Goal: Task Accomplishment & Management: Manage account settings

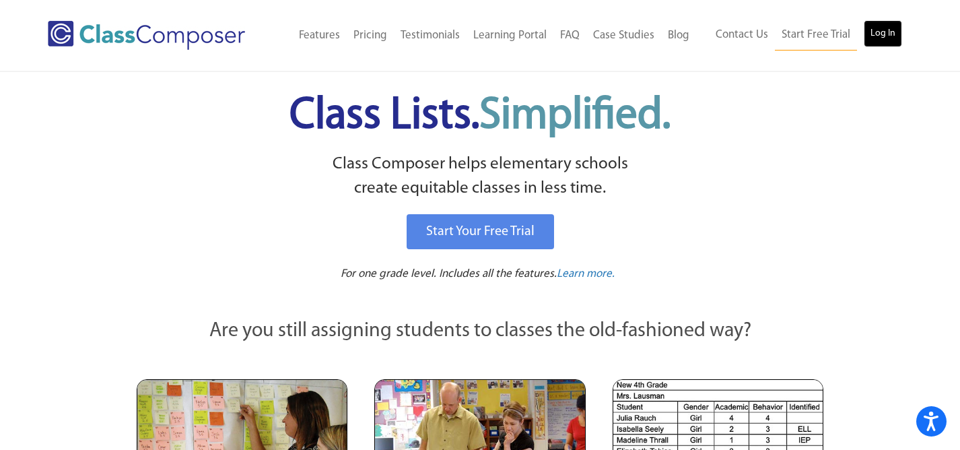
click at [883, 30] on link "Log In" at bounding box center [883, 33] width 38 height 27
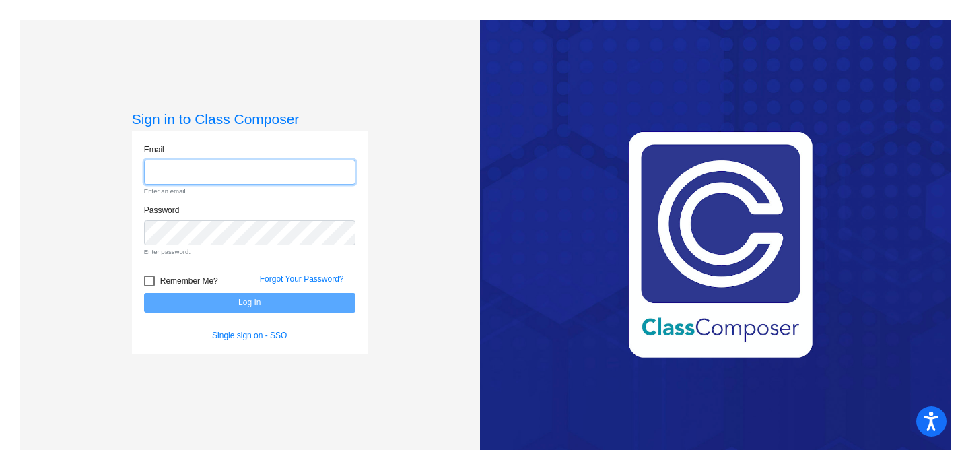
click at [312, 176] on input "email" at bounding box center [249, 172] width 211 height 25
type input "[EMAIL_ADDRESS][PERSON_NAME][DOMAIN_NAME]"
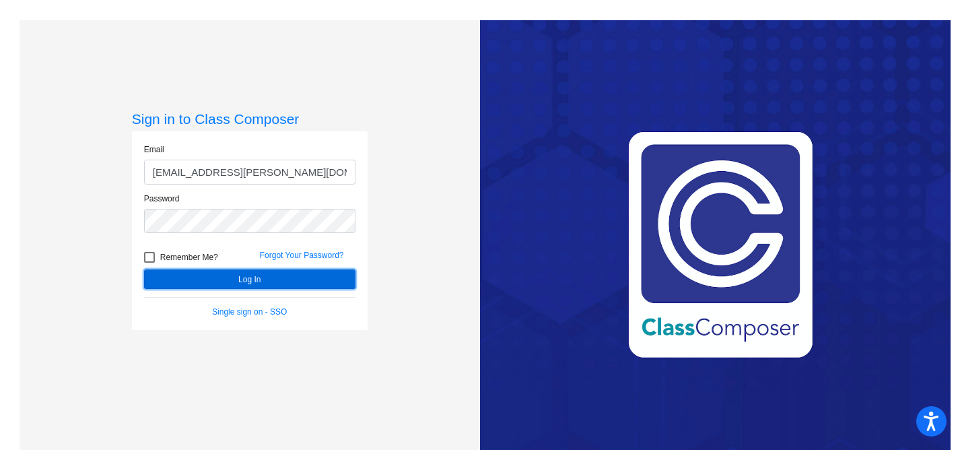
click at [260, 274] on button "Log In" at bounding box center [249, 279] width 211 height 20
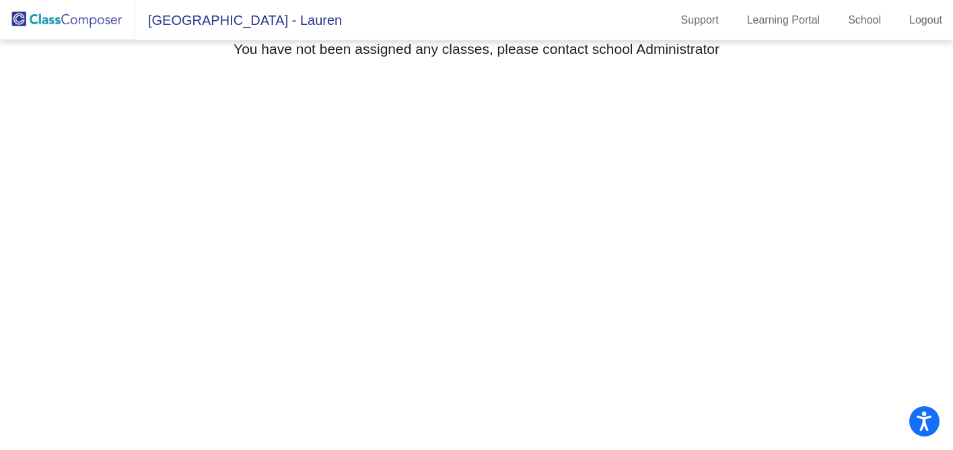
click at [50, 21] on img at bounding box center [67, 20] width 135 height 40
click at [27, 17] on img at bounding box center [67, 20] width 135 height 40
click at [69, 24] on img at bounding box center [67, 20] width 135 height 40
click at [44, 23] on img at bounding box center [67, 20] width 135 height 40
click at [929, 24] on link "Logout" at bounding box center [926, 20] width 55 height 22
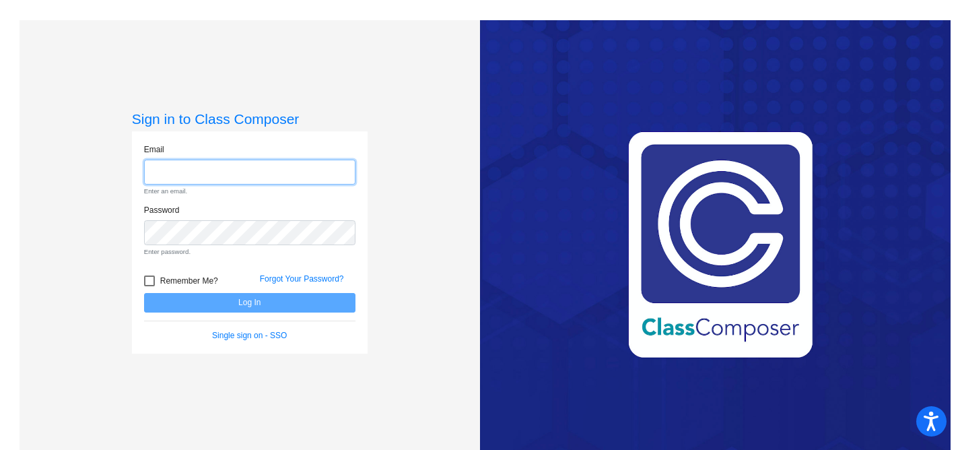
type input "[EMAIL_ADDRESS][PERSON_NAME][DOMAIN_NAME]"
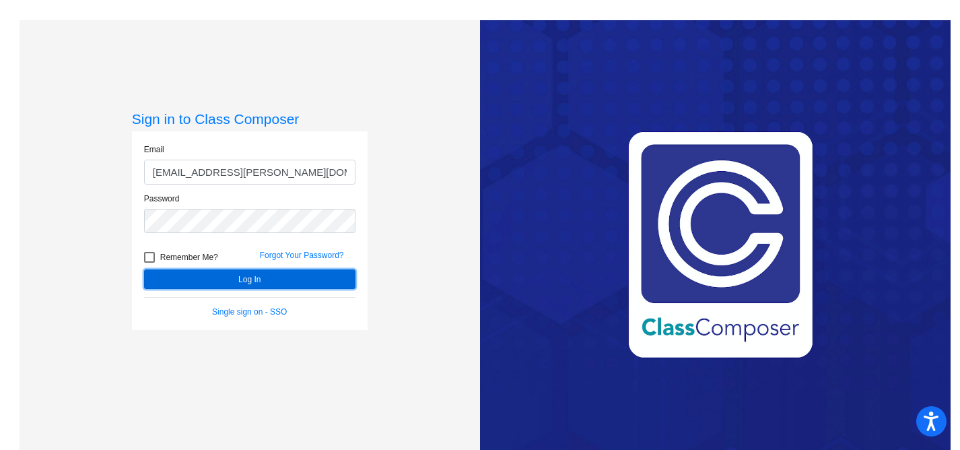
click at [275, 275] on button "Log In" at bounding box center [249, 279] width 211 height 20
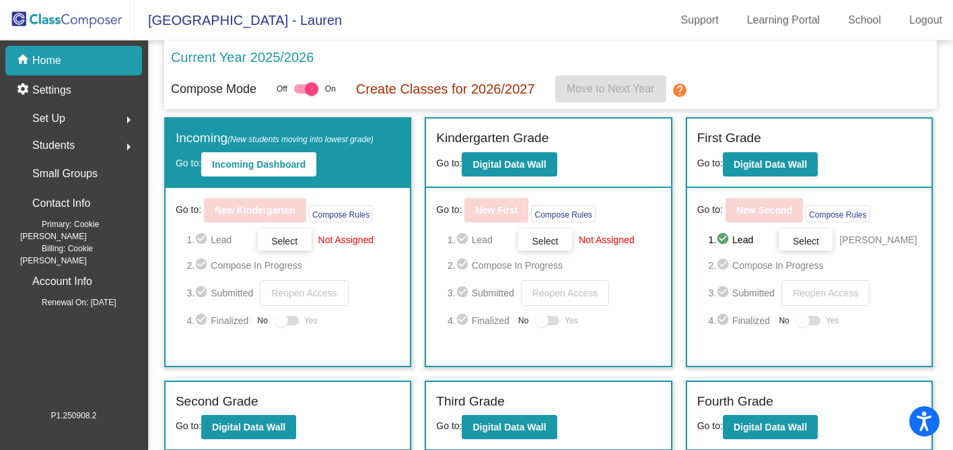
click at [618, 29] on mat-toolbar "[GEOGRAPHIC_DATA] - Lauren Support Learning Portal School Logout" at bounding box center [476, 20] width 953 height 40
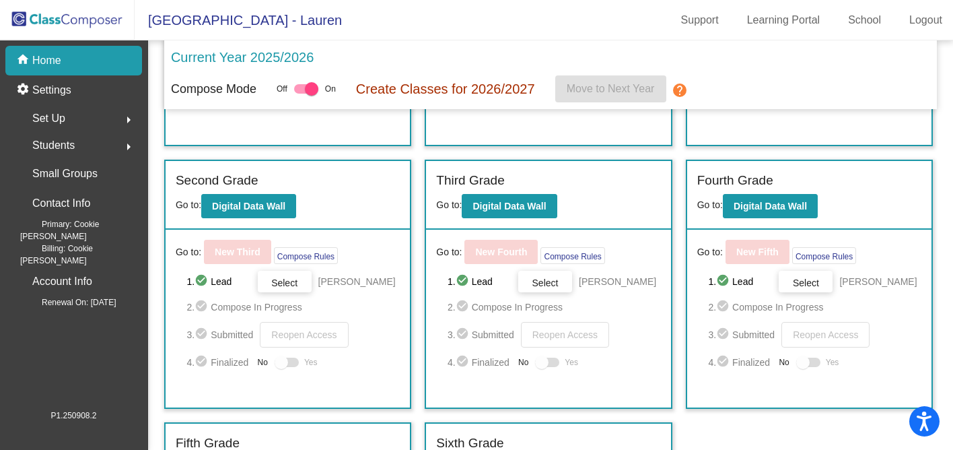
scroll to position [443, 0]
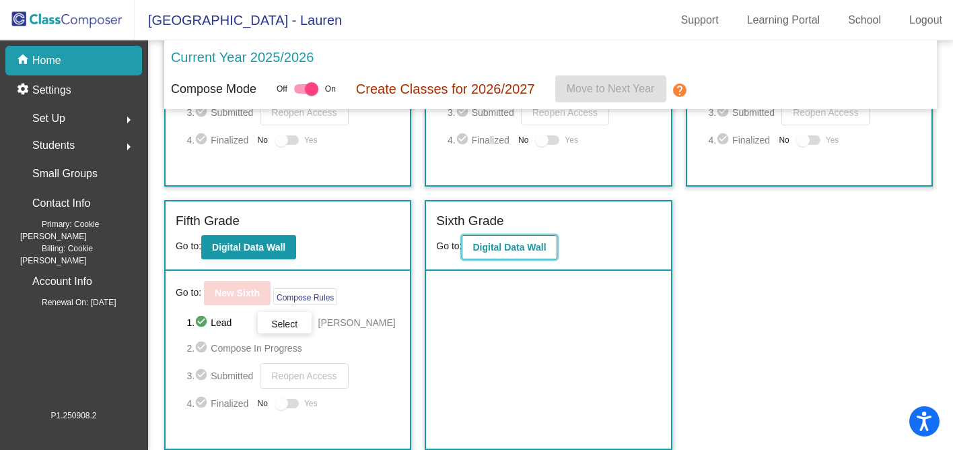
click at [502, 244] on b "Digital Data Wall" at bounding box center [509, 247] width 73 height 11
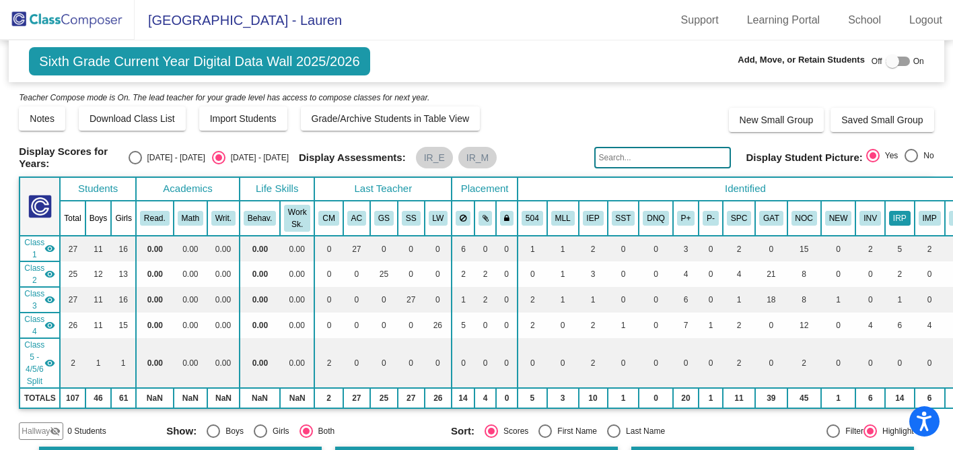
click at [904, 217] on button "IRP" at bounding box center [900, 218] width 22 height 15
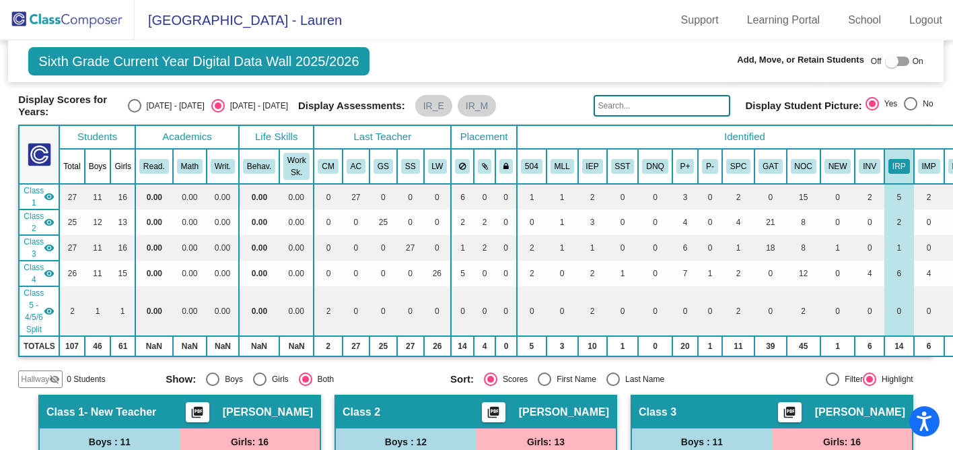
scroll to position [0, 1]
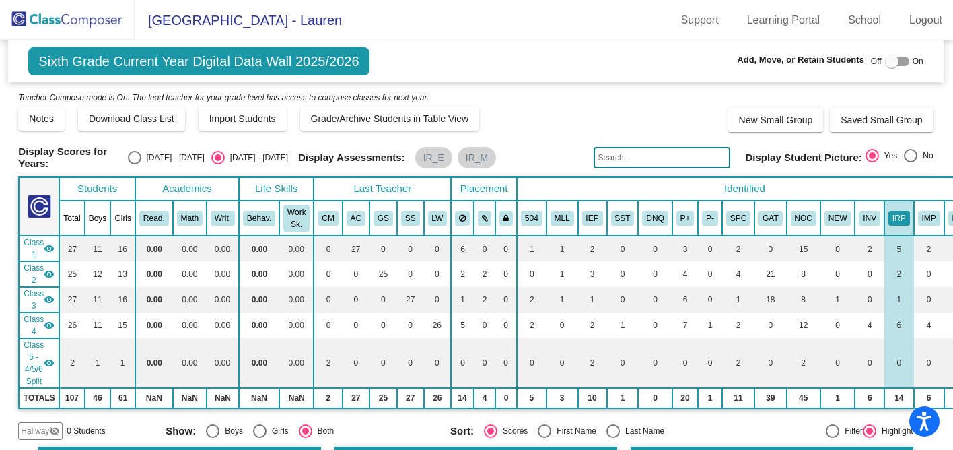
click at [20, 24] on img at bounding box center [67, 20] width 135 height 40
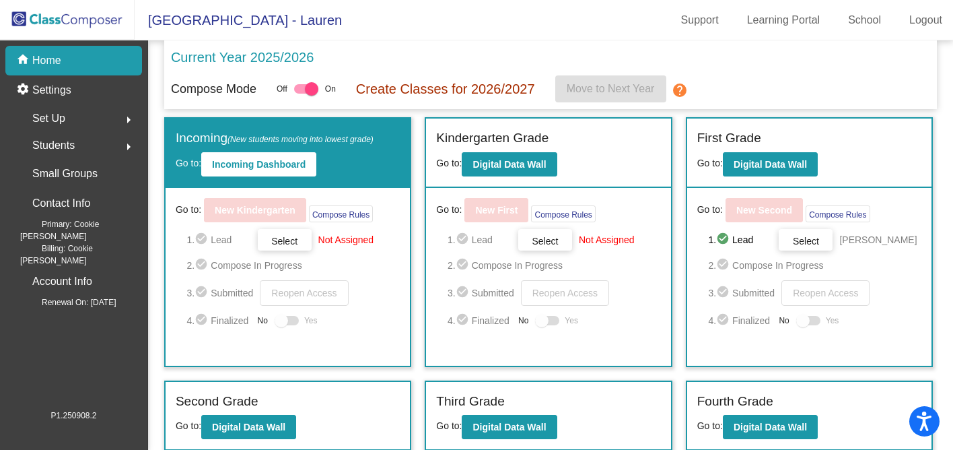
click at [129, 118] on mat-icon "arrow_right" at bounding box center [129, 120] width 16 height 16
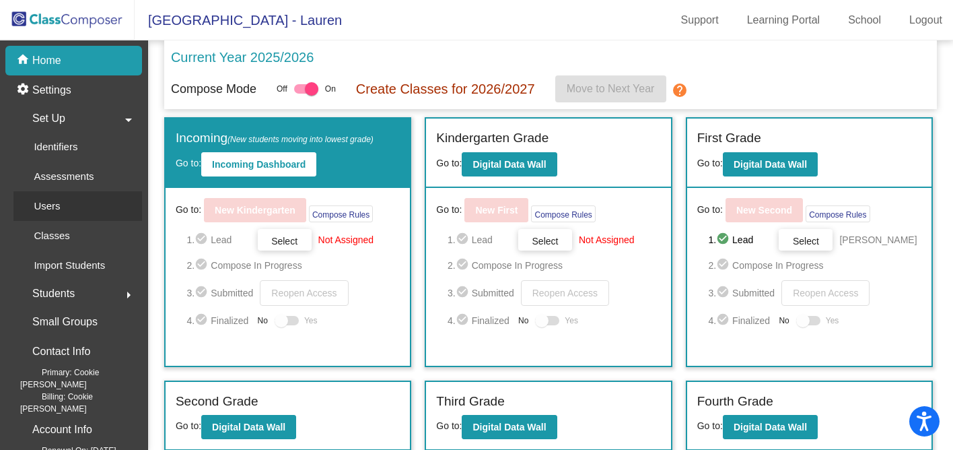
click at [52, 209] on p "Users" at bounding box center [47, 206] width 26 height 16
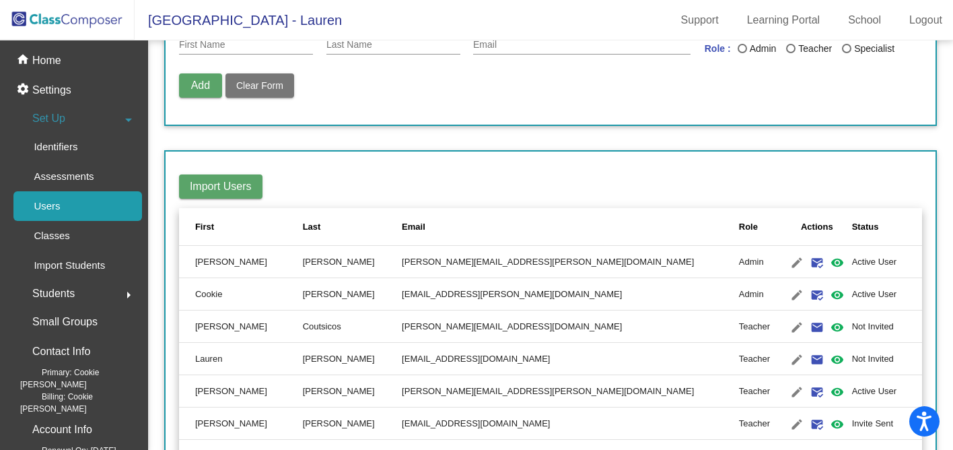
scroll to position [98, 0]
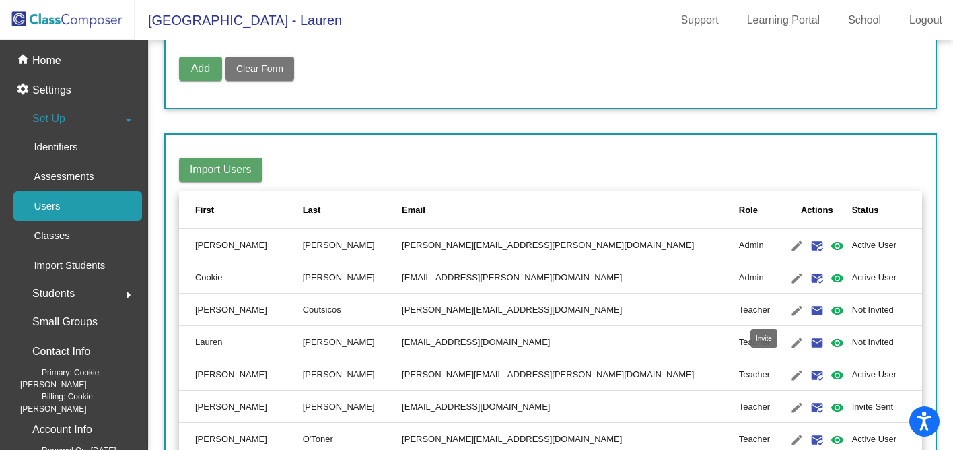
click at [809, 309] on mat-icon "email" at bounding box center [817, 310] width 16 height 16
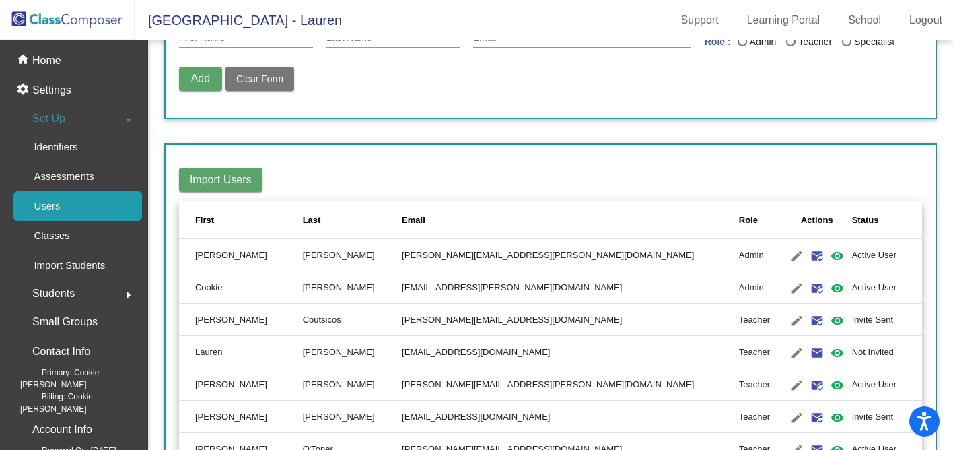
scroll to position [0, 0]
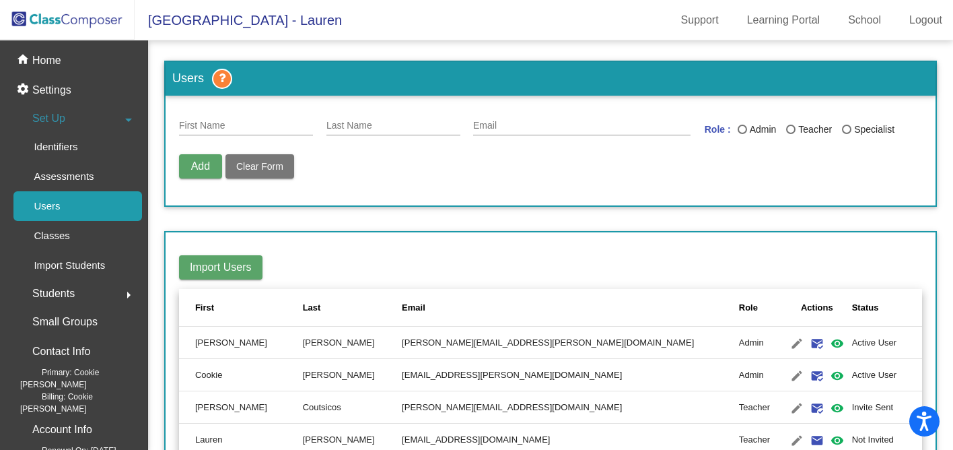
click at [209, 124] on input "First Name" at bounding box center [246, 126] width 134 height 11
type input "[PERSON_NAME]"
click at [371, 126] on input "Last Name" at bounding box center [394, 126] width 134 height 11
type input "[PERSON_NAME]"
click at [530, 131] on input "Email" at bounding box center [581, 126] width 217 height 11
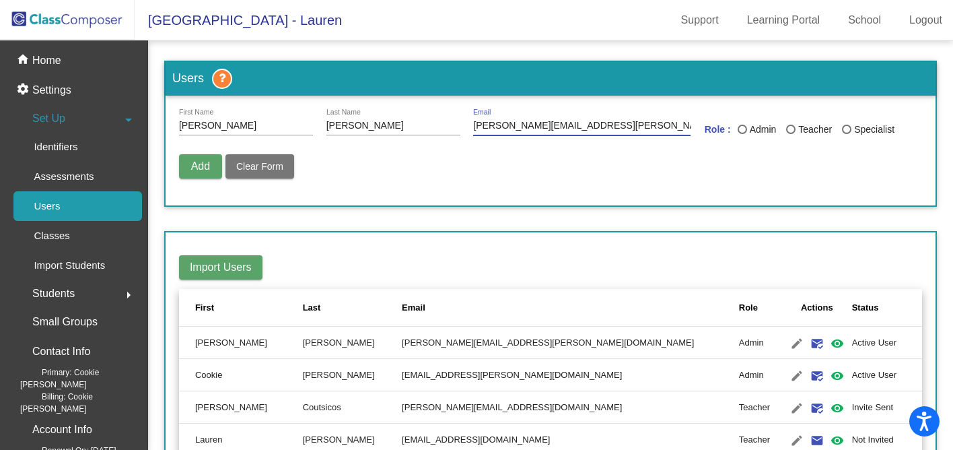
type input "[PERSON_NAME][EMAIL_ADDRESS][PERSON_NAME][DOMAIN_NAME]"
click at [788, 127] on div "Last Name" at bounding box center [790, 129] width 9 height 9
click at [790, 134] on input "Teacher" at bounding box center [790, 134] width 1 height 1
radio input "true"
click at [201, 168] on span "Add" at bounding box center [200, 165] width 19 height 11
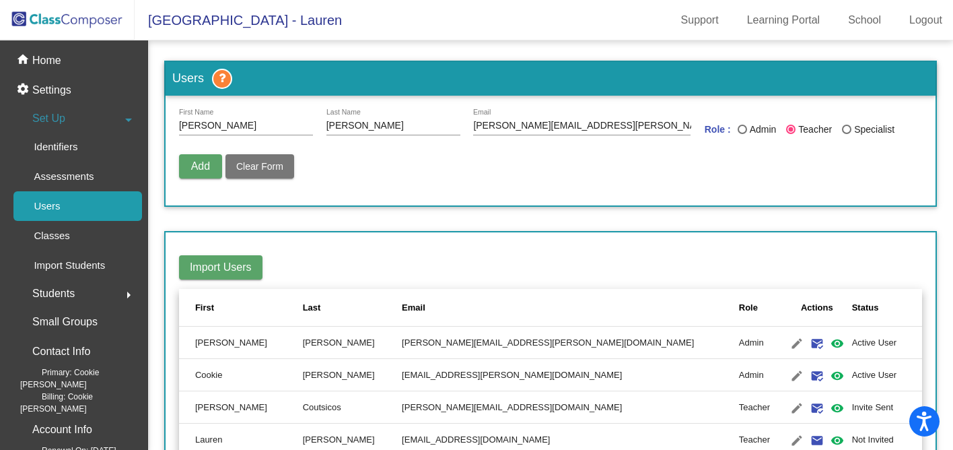
radio input "false"
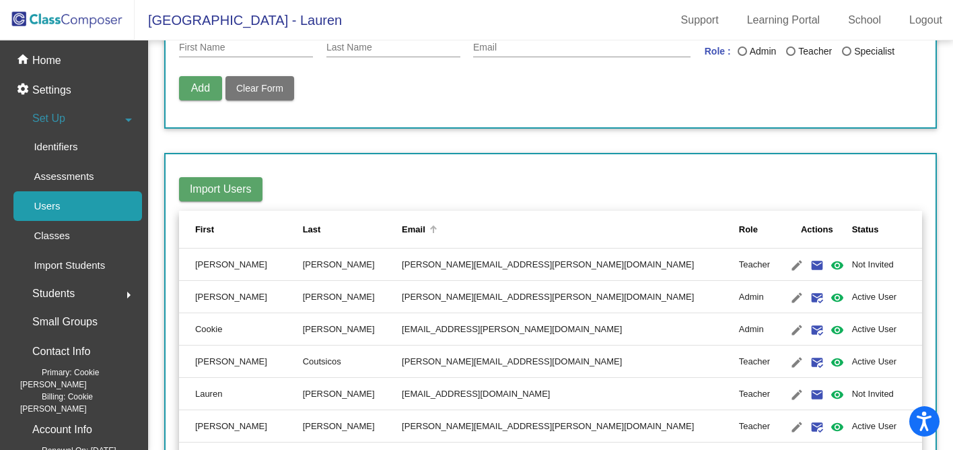
scroll to position [79, 0]
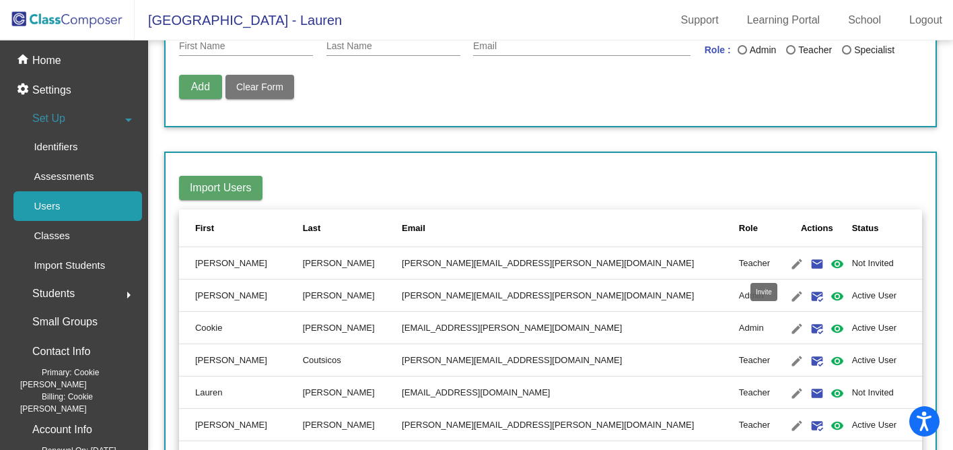
click at [809, 264] on mat-icon "email" at bounding box center [817, 264] width 16 height 16
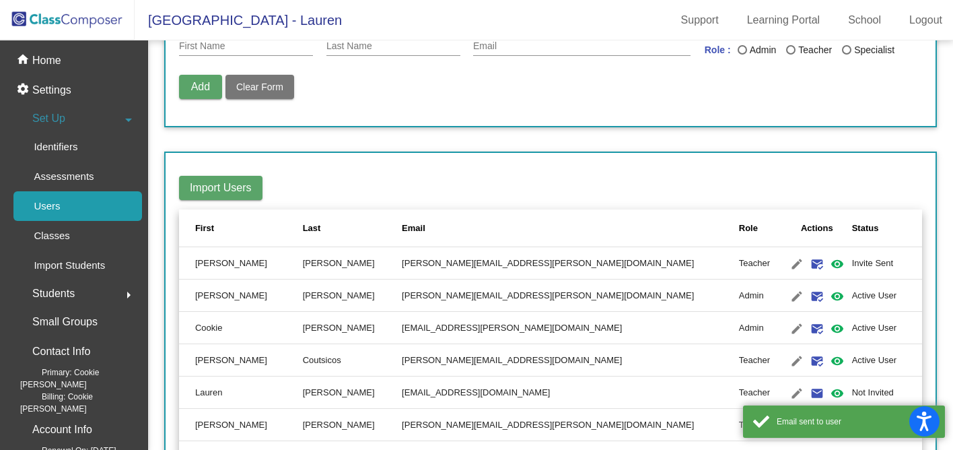
scroll to position [0, 0]
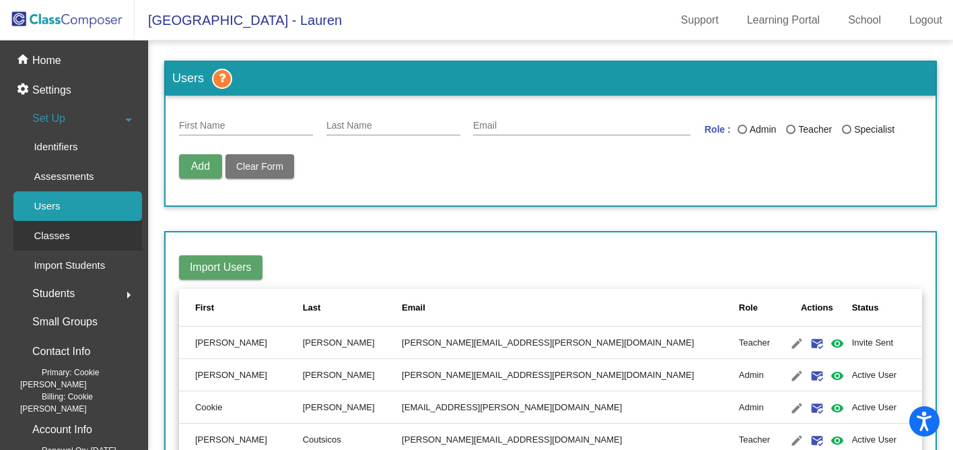
click at [67, 240] on p "Classes" at bounding box center [52, 236] width 36 height 16
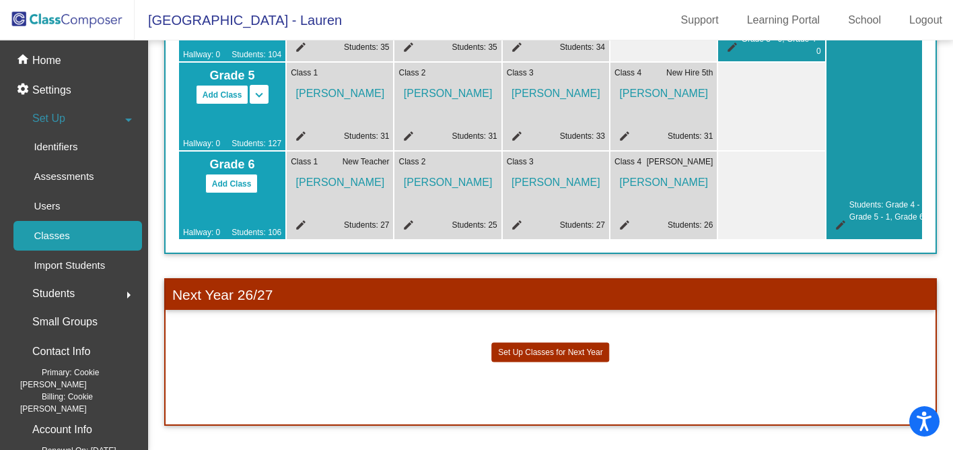
scroll to position [554, 0]
click at [622, 219] on mat-icon "edit" at bounding box center [623, 227] width 16 height 16
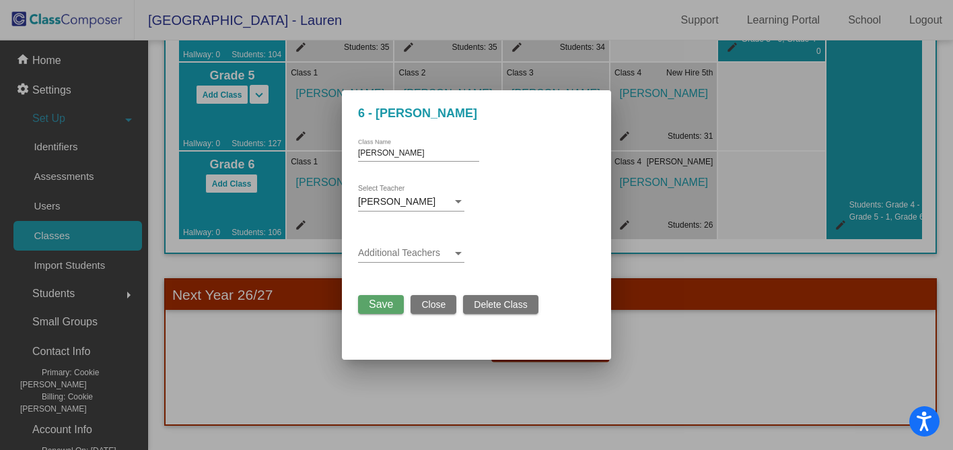
click at [421, 151] on input "[PERSON_NAME]" at bounding box center [418, 153] width 121 height 9
type input "[PERSON_NAME]"
click at [461, 201] on div at bounding box center [458, 201] width 7 height 3
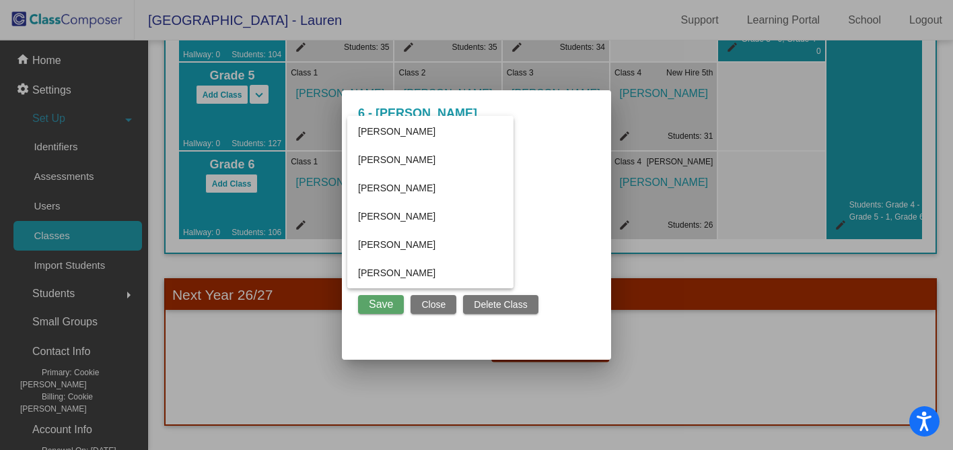
scroll to position [782, 0]
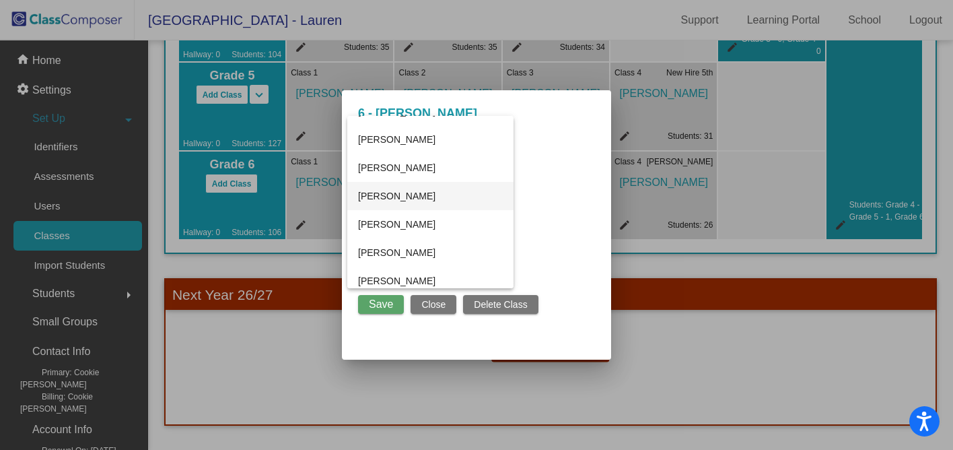
click at [438, 204] on span "[PERSON_NAME]" at bounding box center [430, 196] width 145 height 28
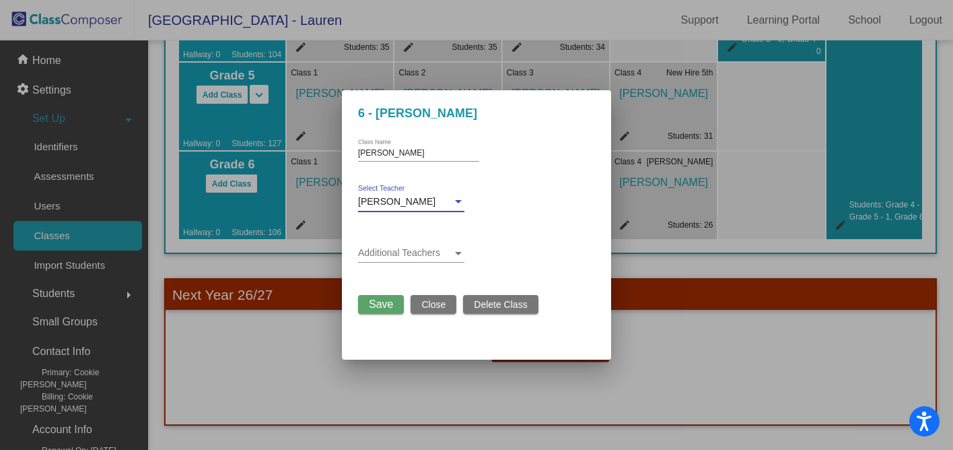
click at [380, 308] on span "Save" at bounding box center [381, 303] width 24 height 11
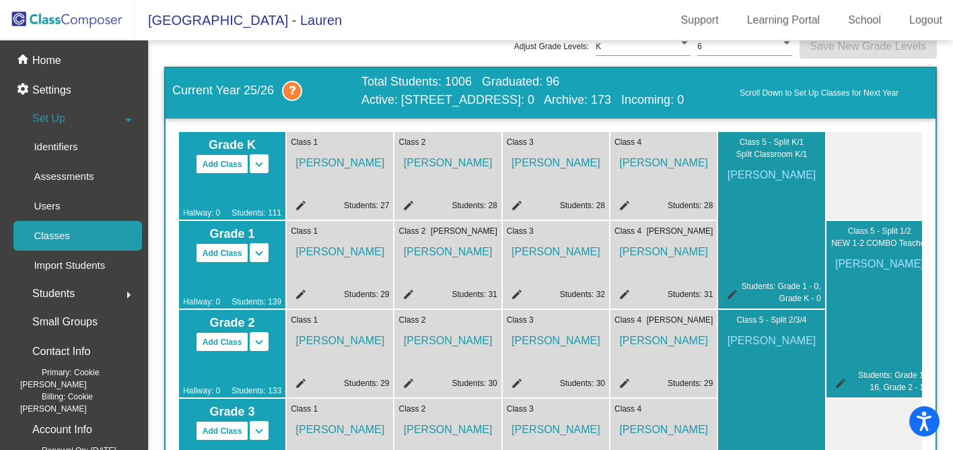
scroll to position [0, 0]
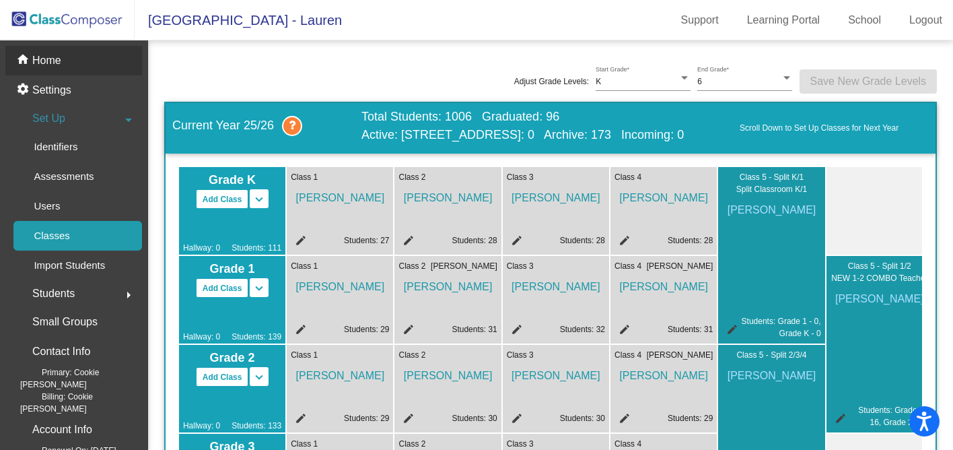
click at [49, 61] on p "Home" at bounding box center [46, 61] width 29 height 16
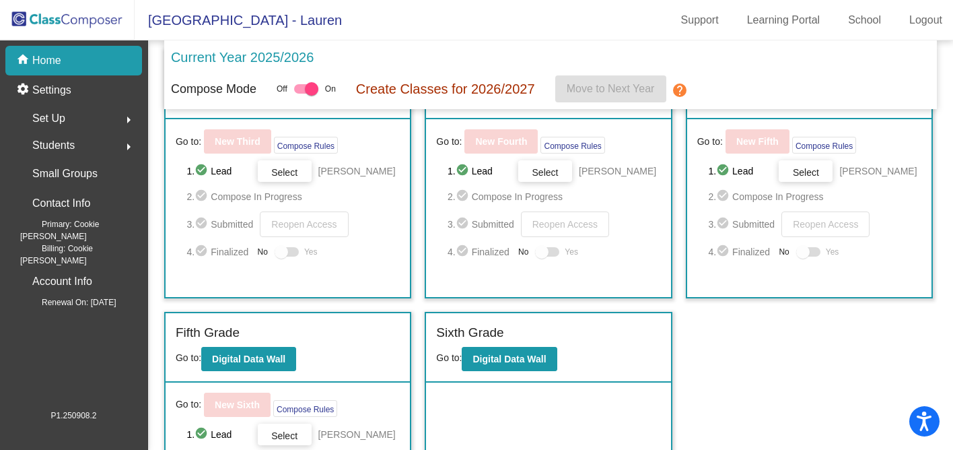
scroll to position [443, 0]
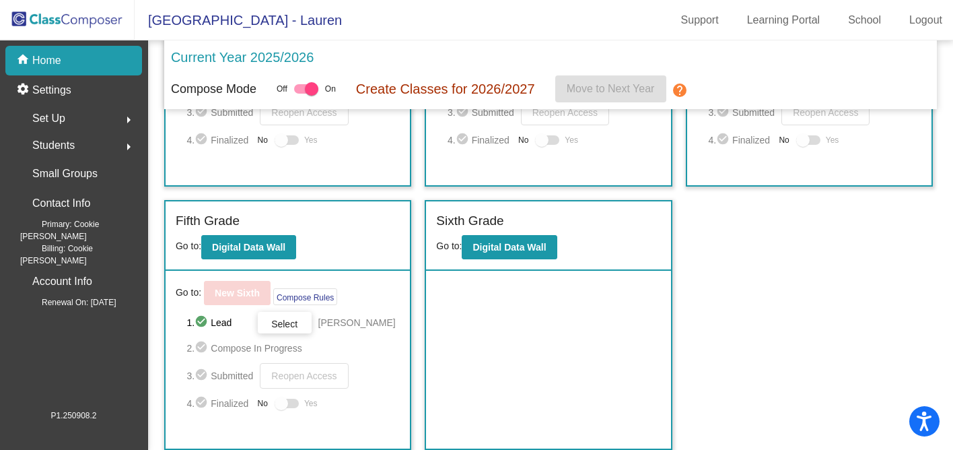
click at [527, 231] on div "Sixth Grade" at bounding box center [548, 223] width 224 height 24
click at [523, 244] on b "Digital Data Wall" at bounding box center [509, 247] width 73 height 11
